Goal: Information Seeking & Learning: Learn about a topic

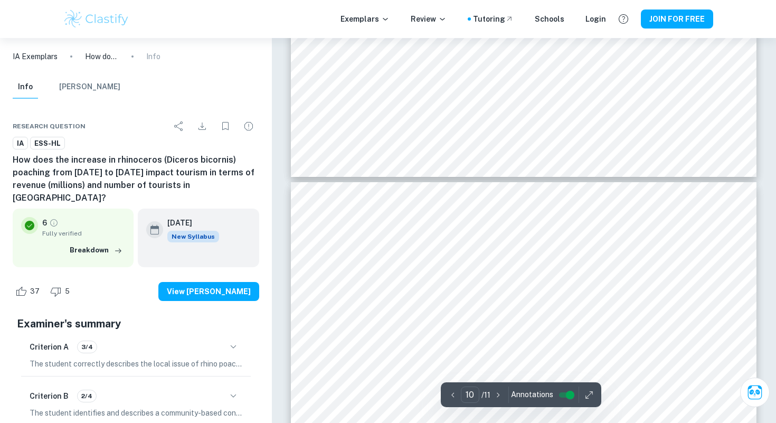
scroll to position [5559, 0]
type input "9"
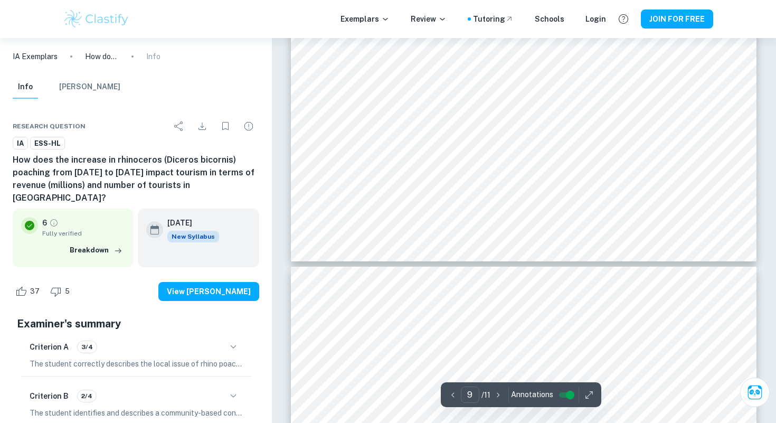
scroll to position [5445, 0]
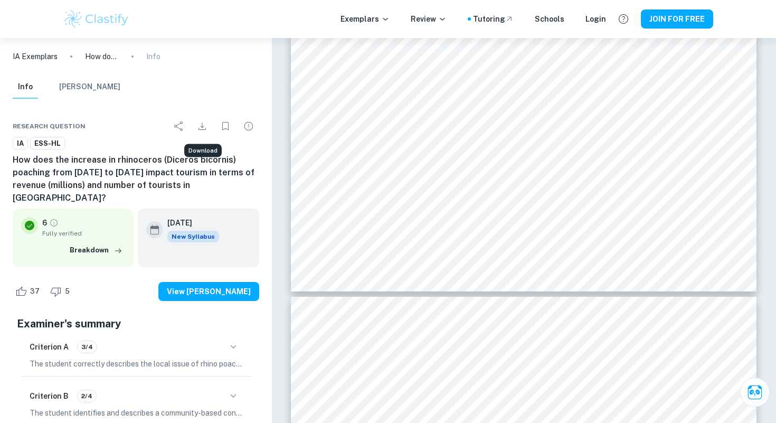
click at [206, 124] on icon "Download" at bounding box center [202, 126] width 13 height 13
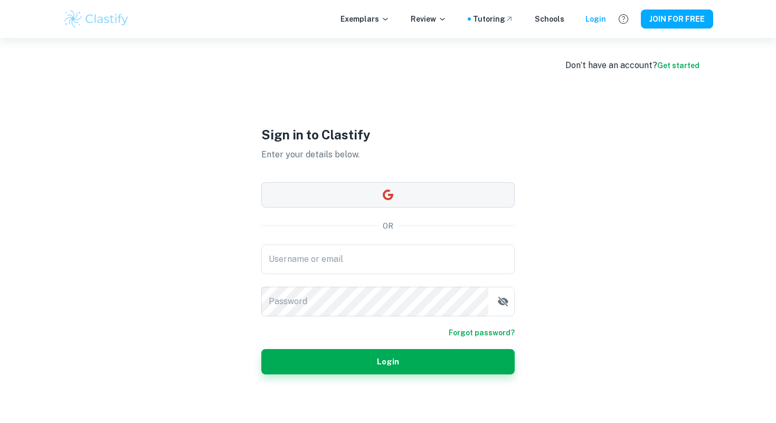
click at [340, 196] on button "button" at bounding box center [387, 194] width 253 height 25
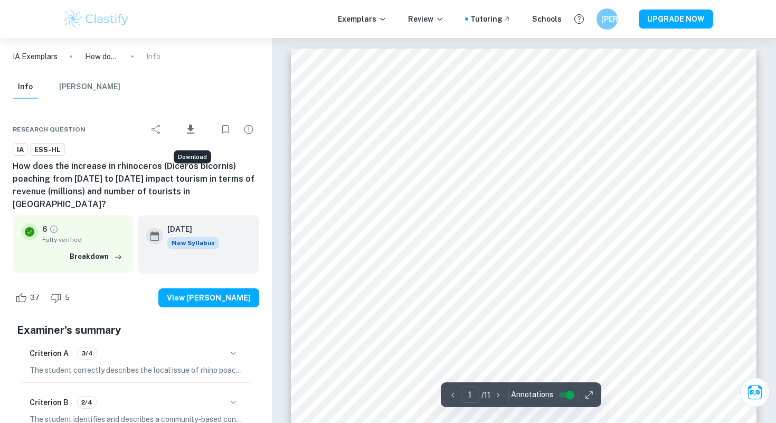
click at [188, 128] on icon "Download" at bounding box center [190, 129] width 13 height 13
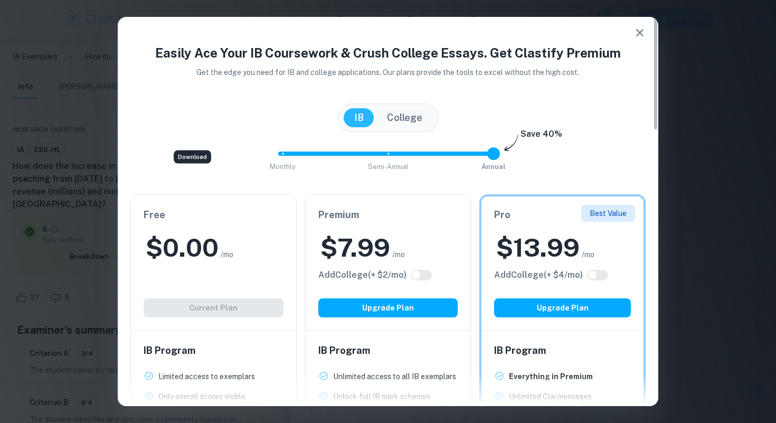
click at [400, 124] on button "College" at bounding box center [404, 117] width 56 height 19
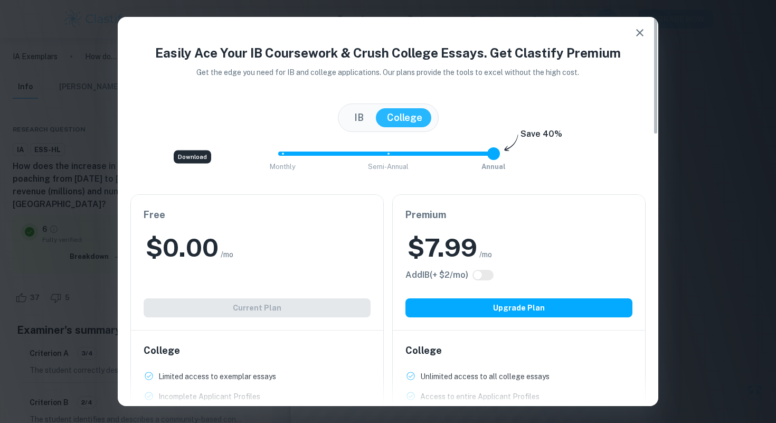
click at [362, 122] on button "IB" at bounding box center [359, 117] width 31 height 19
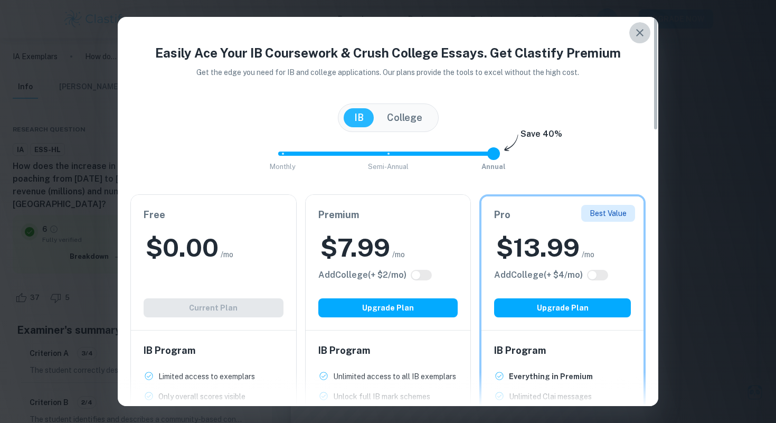
click at [639, 30] on icon "button" at bounding box center [639, 32] width 13 height 13
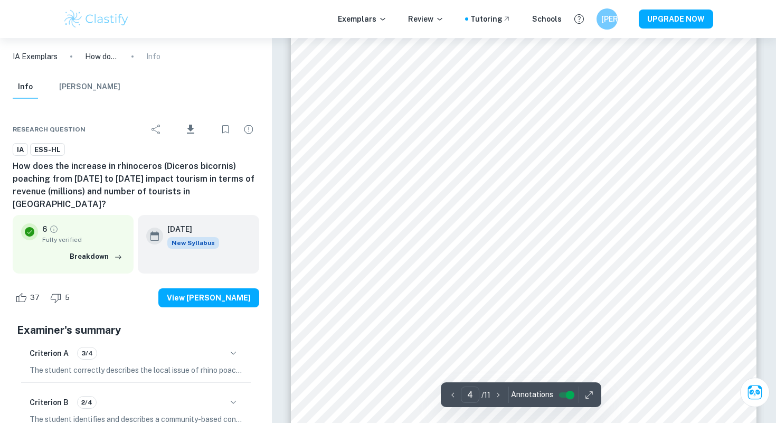
scroll to position [2148, 0]
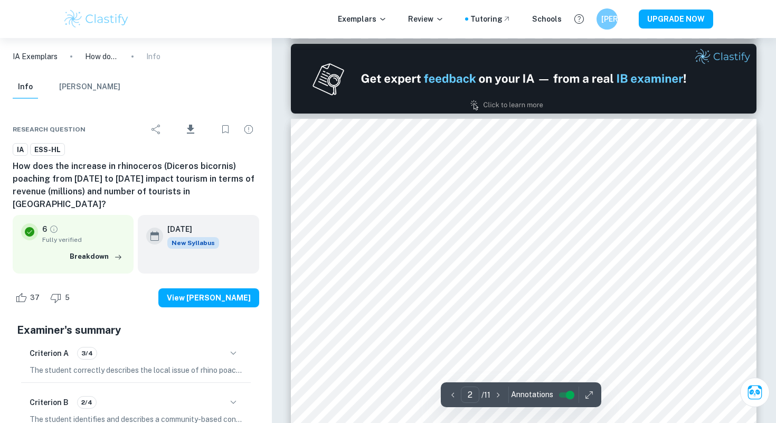
type input "1"
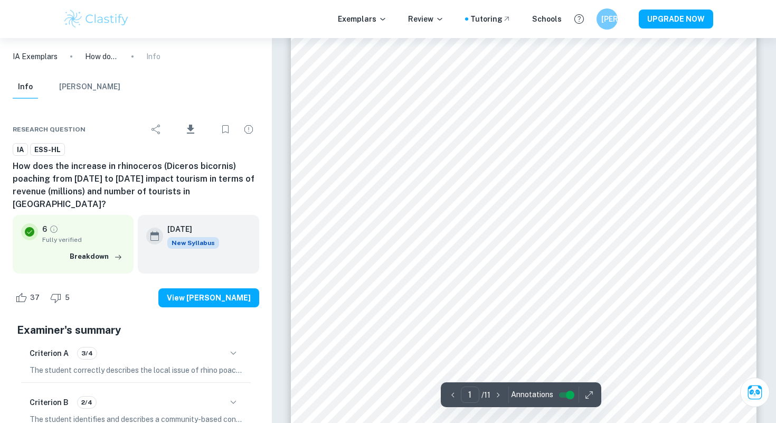
scroll to position [42, 0]
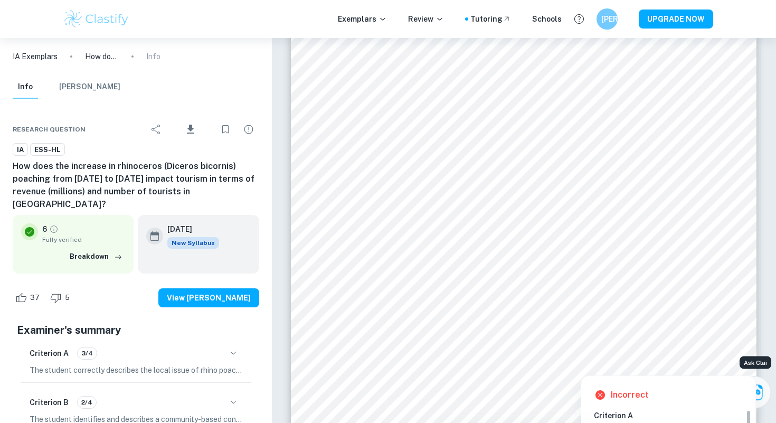
click at [760, 391] on icon "Ask Clai" at bounding box center [754, 392] width 18 height 18
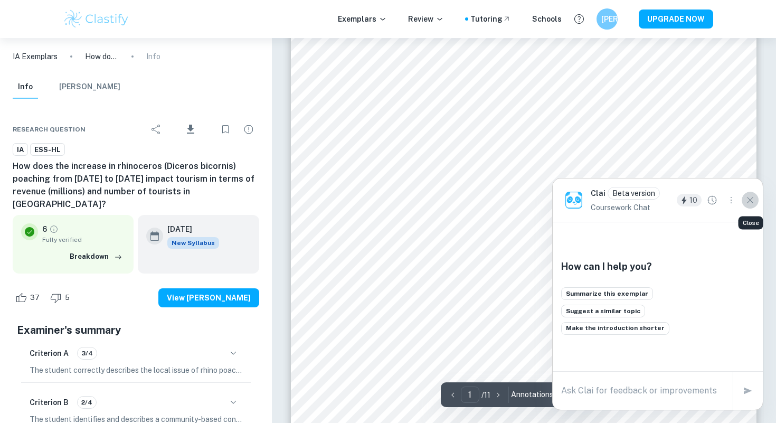
click at [750, 201] on icon "Close" at bounding box center [750, 200] width 12 height 12
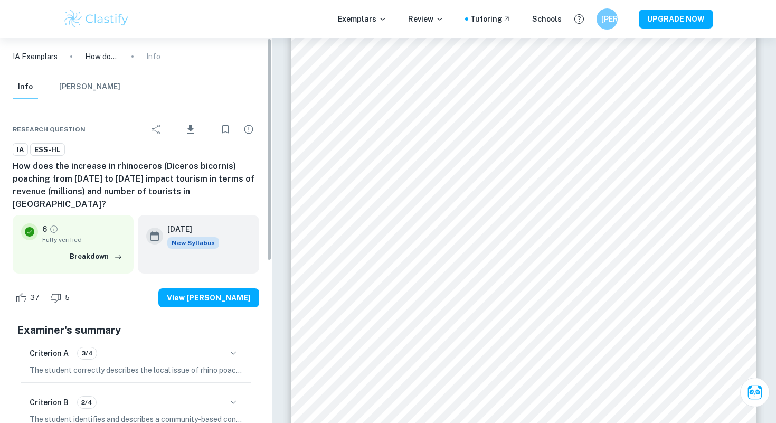
click at [269, 243] on div "IA Exemplars How does the increase in rhinoceros (Diceros bicornis) poaching fr…" at bounding box center [136, 230] width 272 height 385
drag, startPoint x: 269, startPoint y: 47, endPoint x: 143, endPoint y: 42, distance: 126.3
click at [143, 42] on div "IA Exemplars How does the increase in rhinoceros (Diceros bicornis) poaching fr…" at bounding box center [136, 230] width 272 height 385
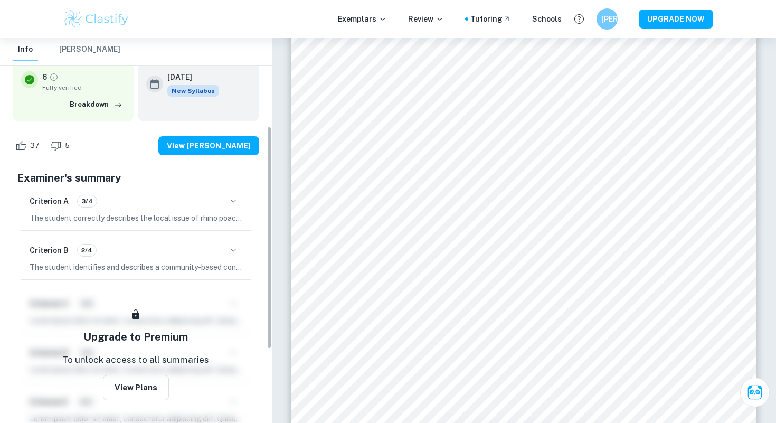
scroll to position [130, 0]
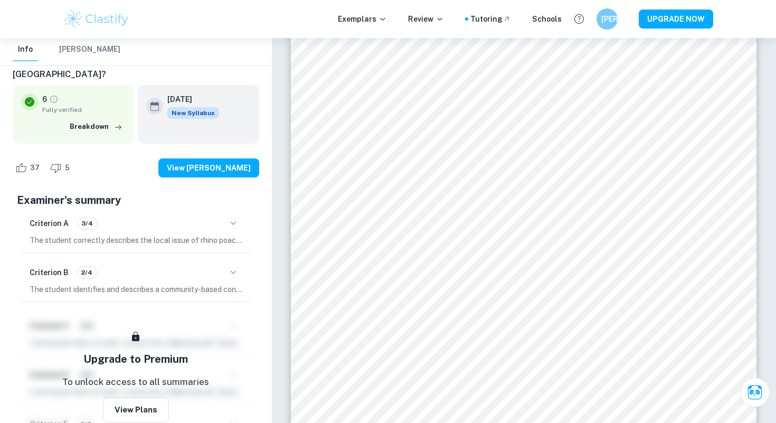
click at [260, 206] on div "Research question Download IA ESS-HL How does the increase in rhinoceros (Dicer…" at bounding box center [136, 279] width 272 height 612
click at [267, 202] on div "IA Exemplars How does the increase in rhinoceros (Diceros bicornis) poaching fr…" at bounding box center [136, 230] width 272 height 385
drag, startPoint x: 269, startPoint y: 93, endPoint x: 263, endPoint y: 92, distance: 5.5
click at [263, 92] on div "Research question Download IA ESS-HL How does the increase in rhinoceros (Dicer…" at bounding box center [136, 279] width 272 height 612
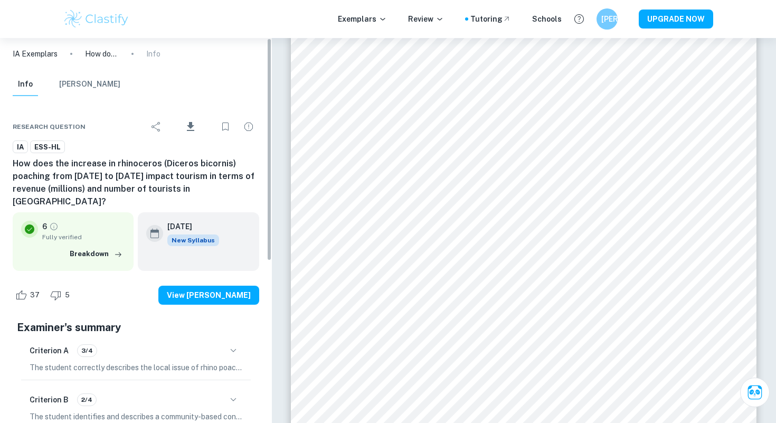
scroll to position [0, 0]
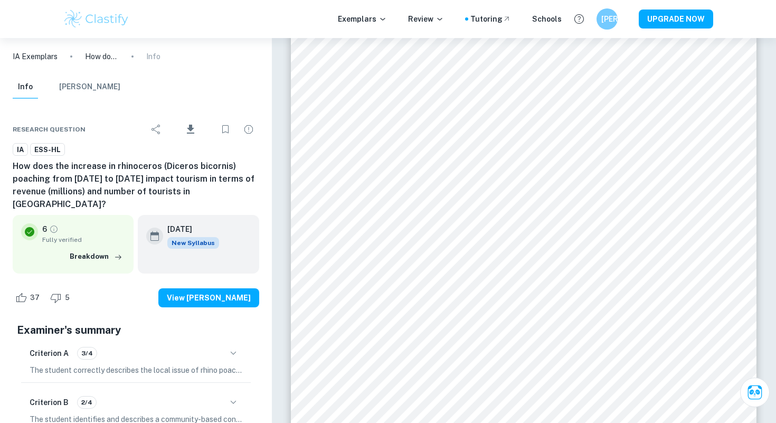
click at [78, 93] on button "[PERSON_NAME]" at bounding box center [89, 86] width 61 height 23
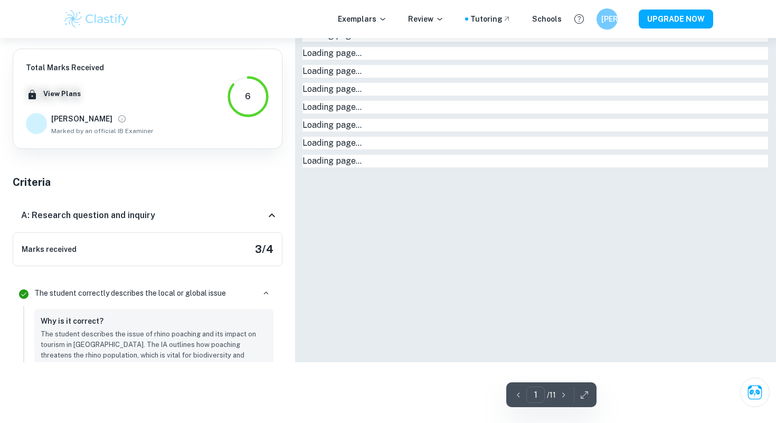
click at [25, 38] on button "Info" at bounding box center [25, 26] width 25 height 23
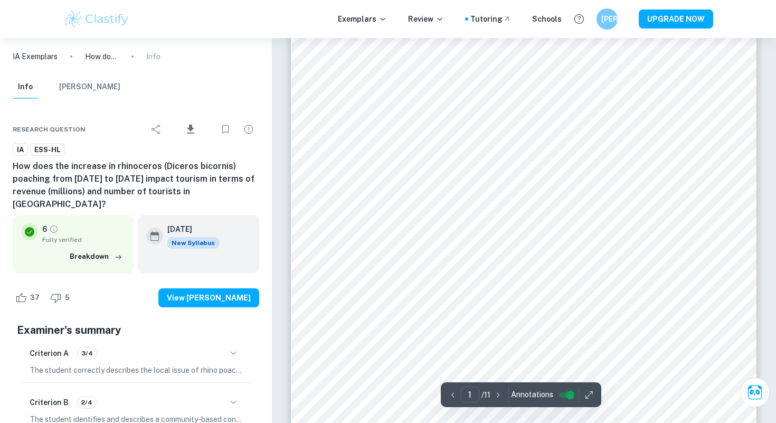
click at [51, 54] on p "IA Exemplars" at bounding box center [35, 57] width 45 height 12
click at [587, 392] on icon "button" at bounding box center [589, 395] width 11 height 11
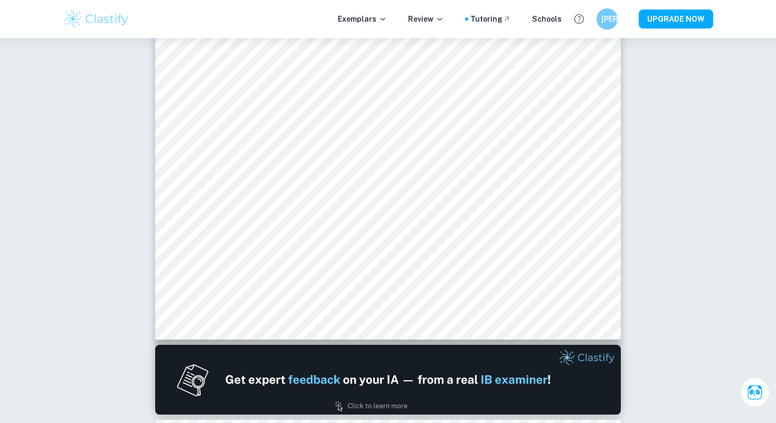
scroll to position [345, 0]
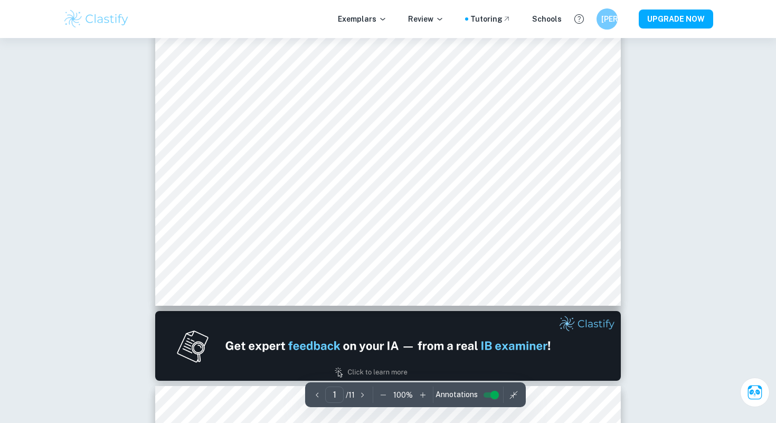
click at [385, 396] on icon "button" at bounding box center [383, 395] width 11 height 11
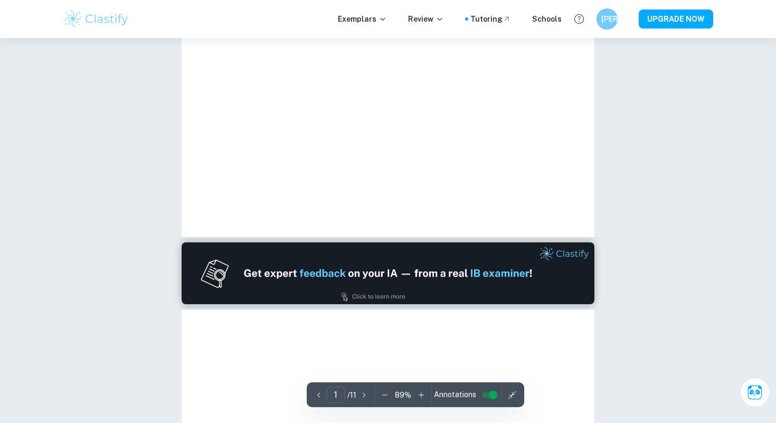
scroll to position [327, 0]
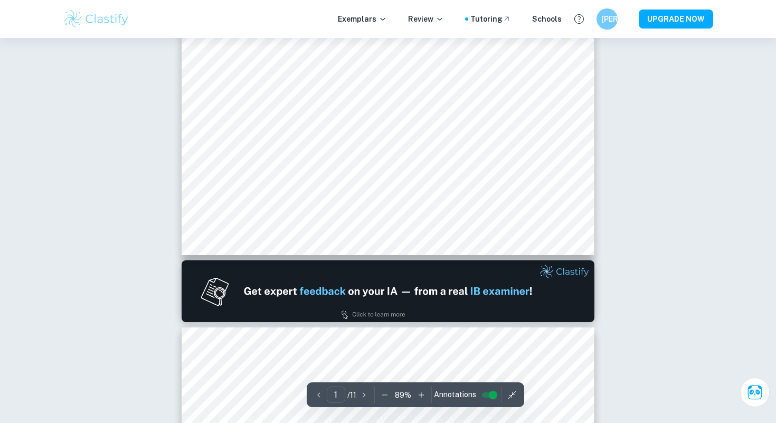
click at [386, 392] on icon "button" at bounding box center [385, 395] width 11 height 11
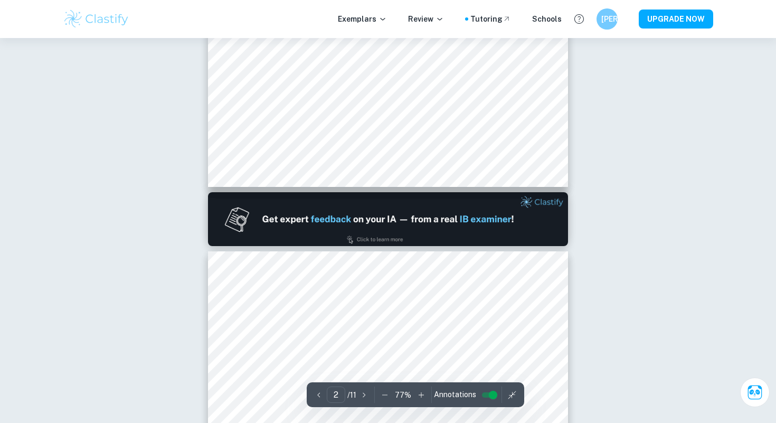
click at [386, 392] on icon "button" at bounding box center [385, 395] width 11 height 11
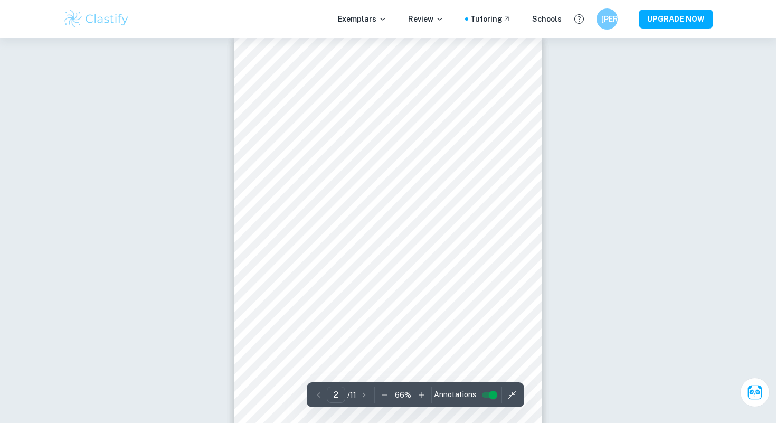
scroll to position [467, 0]
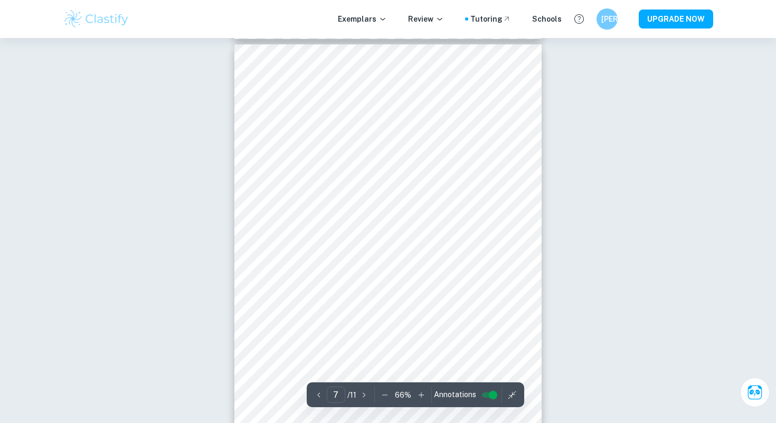
scroll to position [2543, 0]
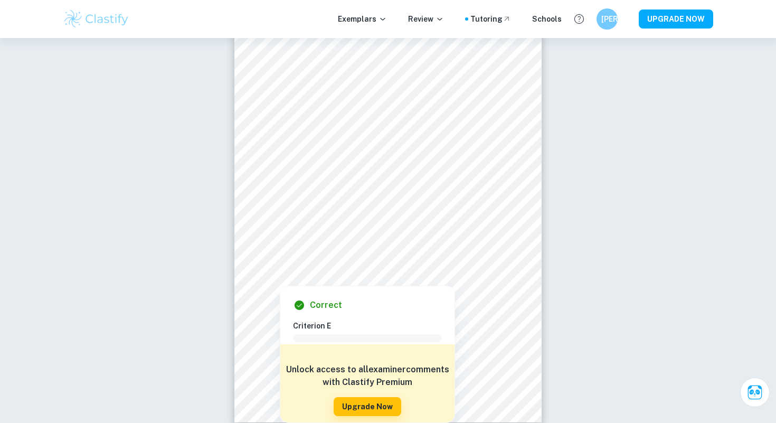
drag, startPoint x: 116, startPoint y: 291, endPoint x: 153, endPoint y: 272, distance: 40.8
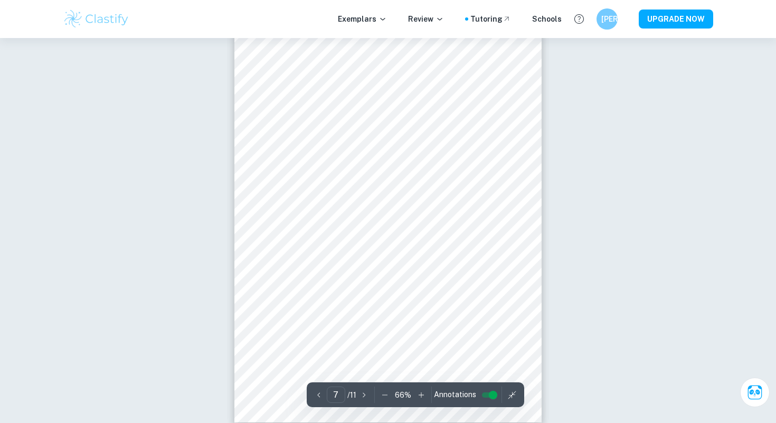
type input "10"
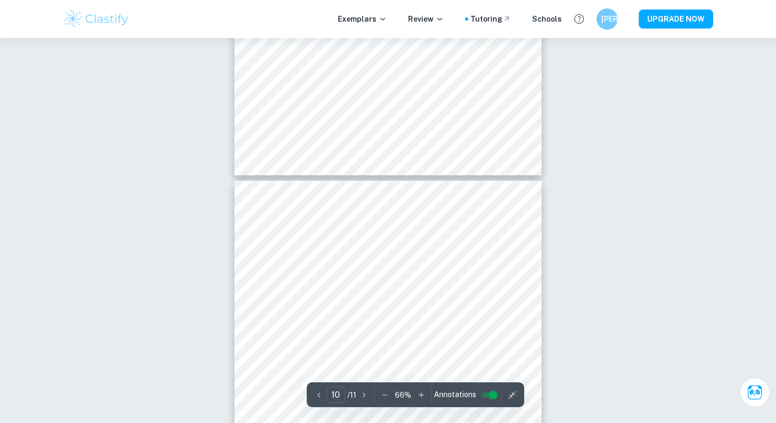
scroll to position [3615, 0]
